Goal: Use online tool/utility: Utilize a website feature to perform a specific function

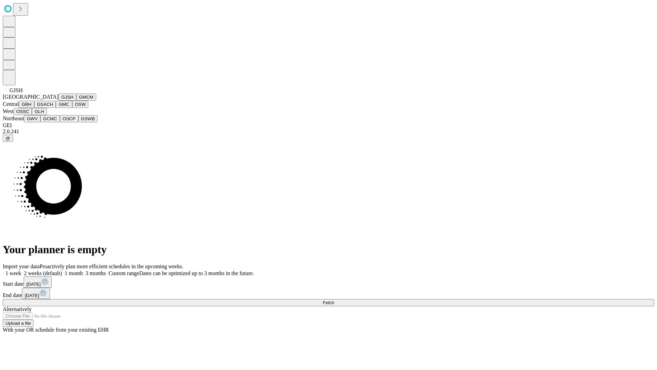
click at [59, 101] on button "GJSH" at bounding box center [68, 96] width 18 height 7
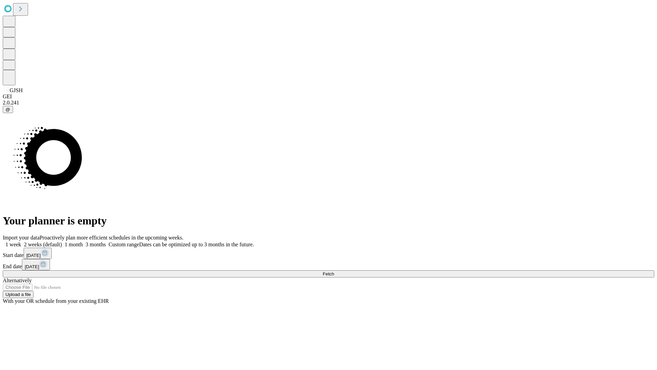
click at [83, 241] on label "1 month" at bounding box center [72, 244] width 21 height 6
click at [334, 271] on span "Fetch" at bounding box center [328, 273] width 11 height 5
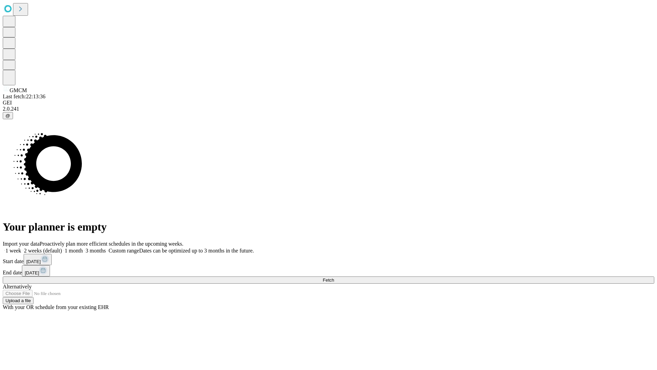
click at [83, 248] on label "1 month" at bounding box center [72, 251] width 21 height 6
click at [334, 277] on span "Fetch" at bounding box center [328, 279] width 11 height 5
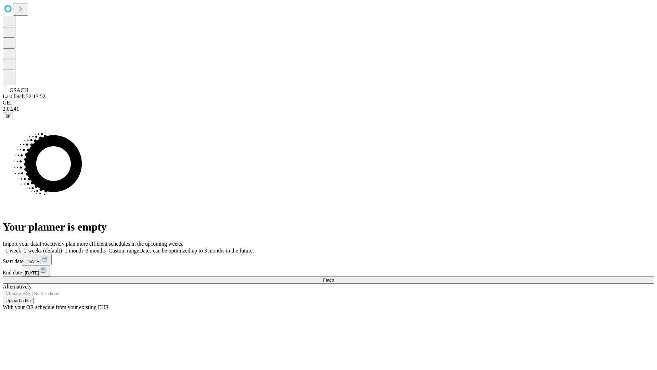
click at [83, 248] on label "1 month" at bounding box center [72, 251] width 21 height 6
click at [334, 277] on span "Fetch" at bounding box center [328, 279] width 11 height 5
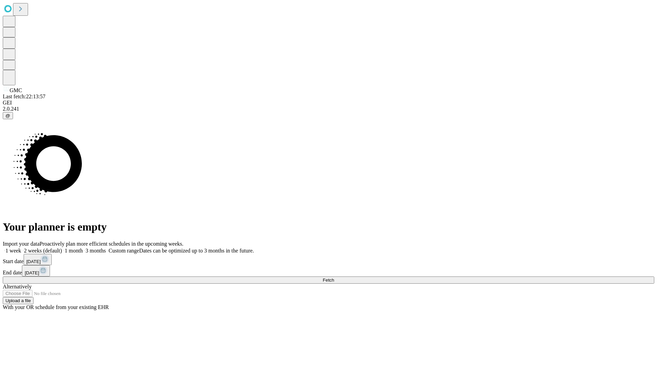
click at [83, 248] on label "1 month" at bounding box center [72, 251] width 21 height 6
click at [334, 277] on span "Fetch" at bounding box center [328, 279] width 11 height 5
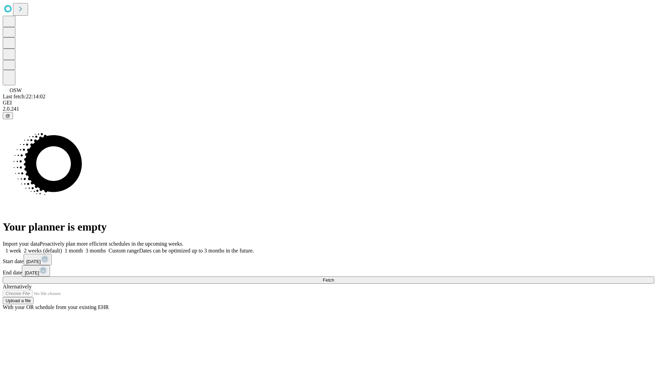
click at [83, 248] on label "1 month" at bounding box center [72, 251] width 21 height 6
click at [334, 277] on span "Fetch" at bounding box center [328, 279] width 11 height 5
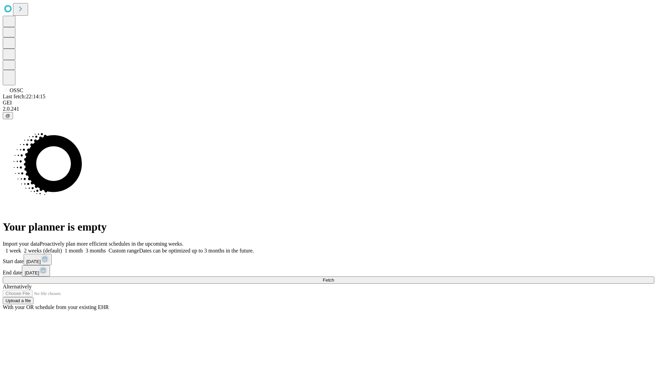
click at [83, 248] on label "1 month" at bounding box center [72, 251] width 21 height 6
click at [334, 277] on span "Fetch" at bounding box center [328, 279] width 11 height 5
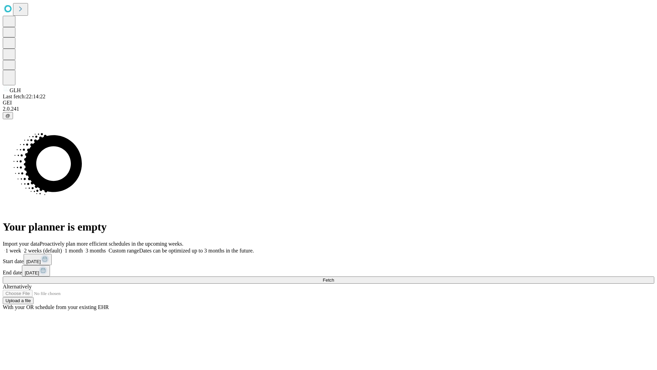
click at [83, 248] on label "1 month" at bounding box center [72, 251] width 21 height 6
click at [334, 277] on span "Fetch" at bounding box center [328, 279] width 11 height 5
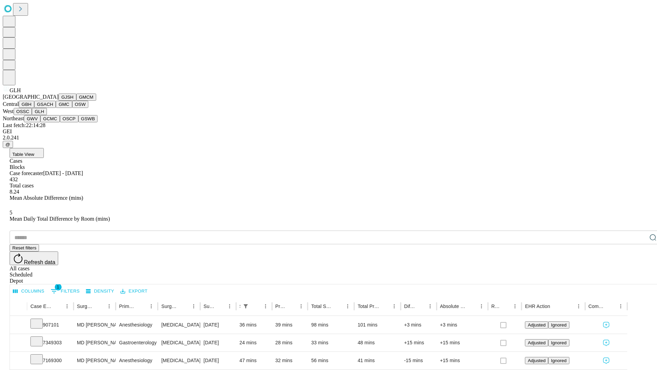
click at [40, 122] on button "GWV" at bounding box center [32, 118] width 16 height 7
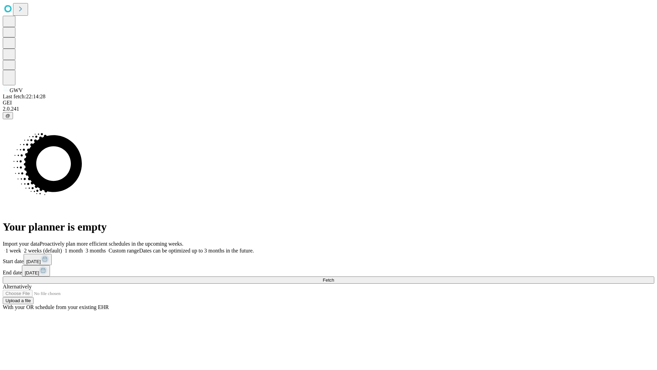
click at [83, 248] on label "1 month" at bounding box center [72, 251] width 21 height 6
click at [334, 277] on span "Fetch" at bounding box center [328, 279] width 11 height 5
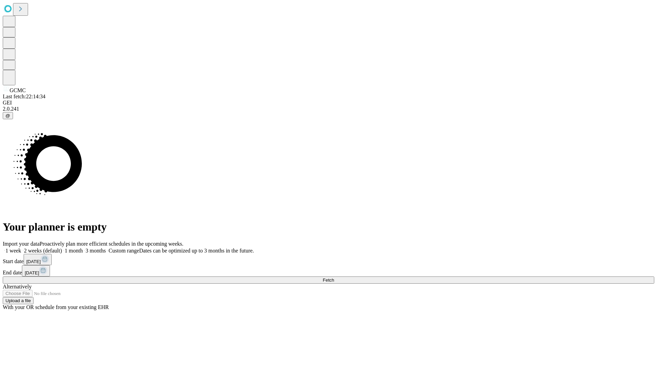
click at [83, 248] on label "1 month" at bounding box center [72, 251] width 21 height 6
click at [334, 277] on span "Fetch" at bounding box center [328, 279] width 11 height 5
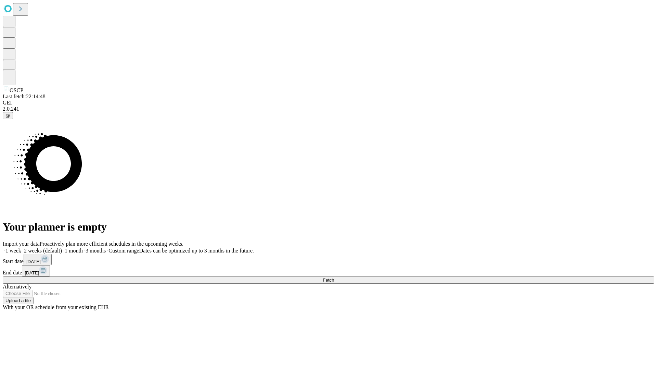
click at [334, 277] on span "Fetch" at bounding box center [328, 279] width 11 height 5
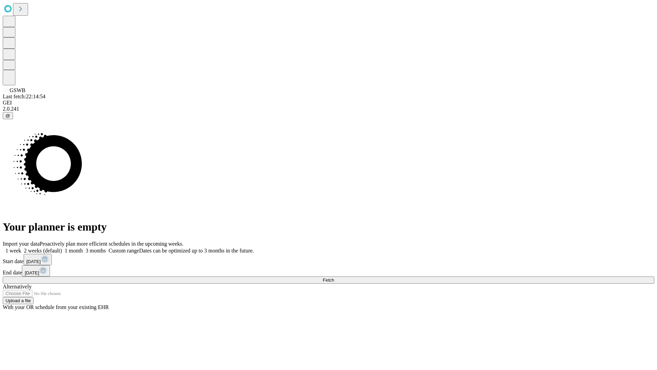
click at [334, 277] on span "Fetch" at bounding box center [328, 279] width 11 height 5
